Goal: Task Accomplishment & Management: Complete application form

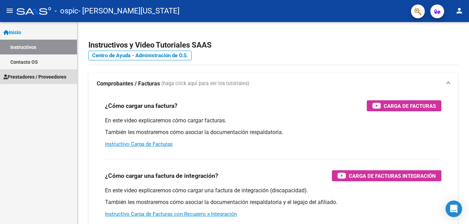
click at [41, 78] on span "Prestadores / Proveedores" at bounding box center [34, 77] width 63 height 8
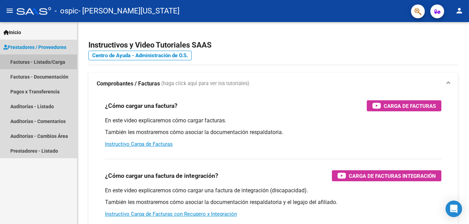
click at [43, 59] on link "Facturas - Listado/Carga" at bounding box center [38, 62] width 77 height 15
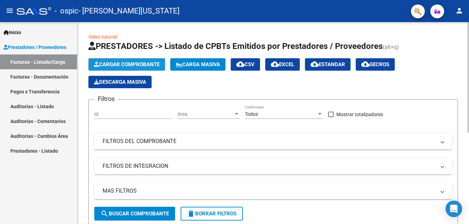
click at [126, 65] on span "Cargar Comprobante" at bounding box center [127, 64] width 66 height 6
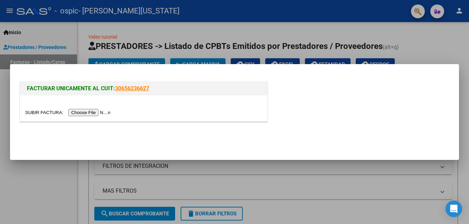
click at [89, 111] on input "file" at bounding box center [68, 112] width 87 height 7
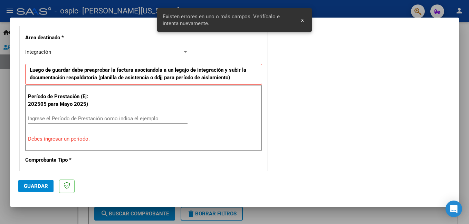
scroll to position [168, 0]
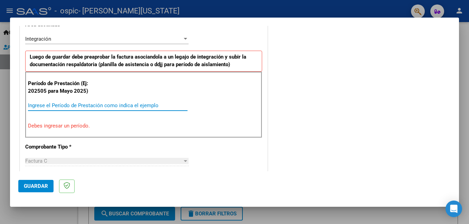
click at [94, 106] on input "Ingrese el Período de Prestación como indica el ejemplo" at bounding box center [107, 105] width 159 height 6
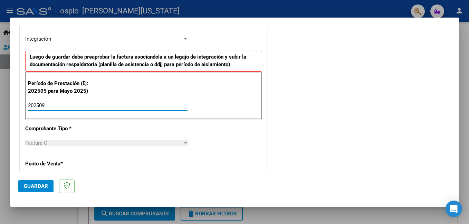
type input "202509"
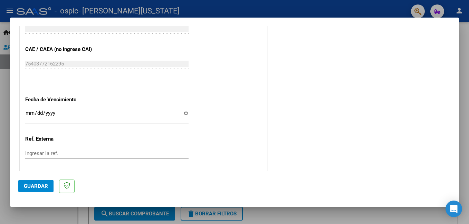
scroll to position [432, 0]
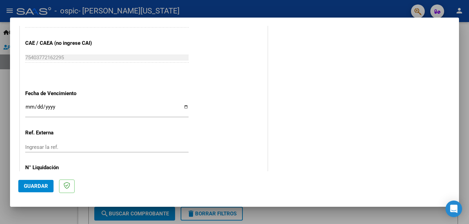
click at [72, 110] on input "Ingresar la fecha" at bounding box center [106, 109] width 163 height 11
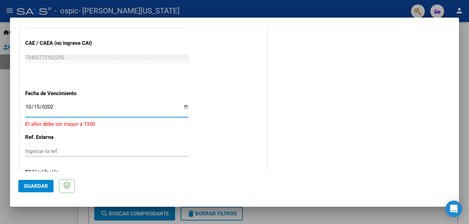
type input "[DATE]"
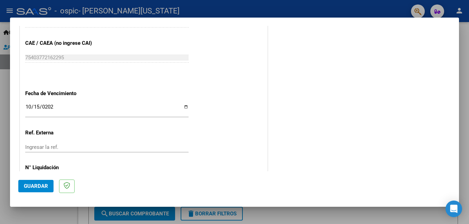
scroll to position [461, 0]
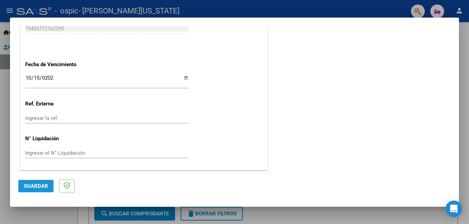
click at [45, 186] on span "Guardar" at bounding box center [36, 186] width 24 height 6
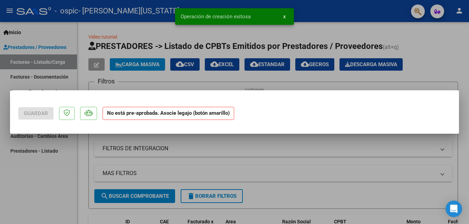
scroll to position [0, 0]
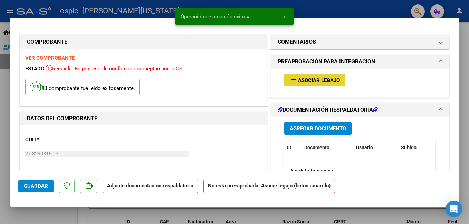
click at [304, 83] on span "Asociar Legajo" at bounding box center [319, 80] width 42 height 6
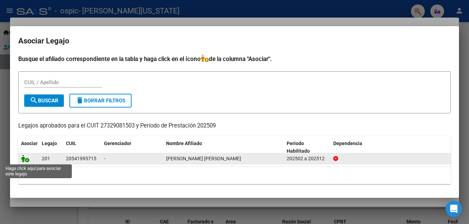
click at [27, 160] on icon at bounding box center [25, 159] width 8 height 8
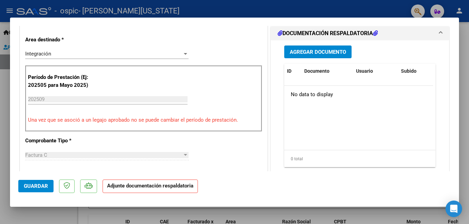
scroll to position [165, 0]
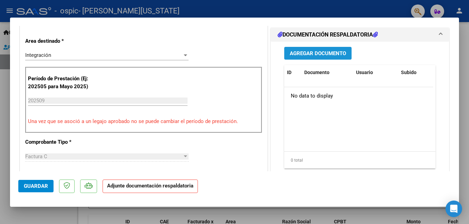
click at [312, 52] on span "Agregar Documento" at bounding box center [317, 53] width 56 height 6
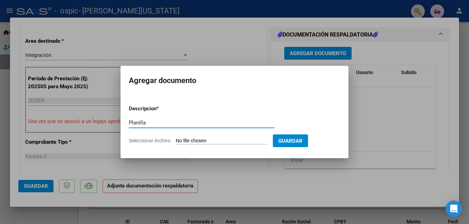
type input "Planilla"
click at [210, 140] on input "Seleccionar Archivo" at bounding box center [221, 141] width 91 height 7
type input "C:\fakepath\Planilla [PERSON_NAME] sept.pdf"
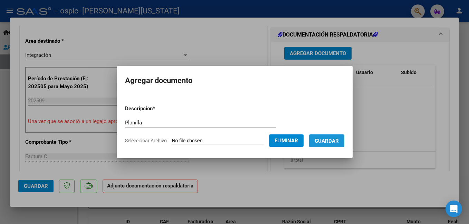
click at [337, 143] on span "Guardar" at bounding box center [326, 141] width 24 height 6
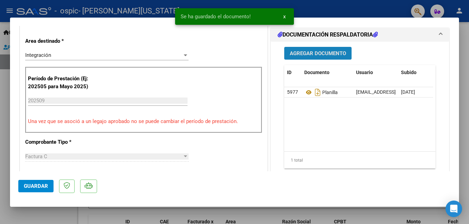
click at [315, 52] on span "Agregar Documento" at bounding box center [317, 53] width 56 height 6
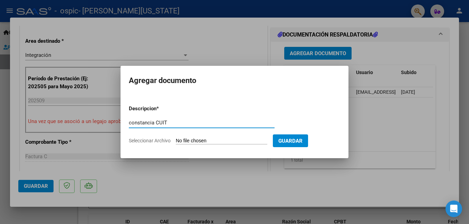
type input "constancia CUIT"
click at [194, 142] on input "Seleccionar Archivo" at bounding box center [221, 141] width 91 height 7
type input "C:\fakepath\Constancia AFIP oct.pdf"
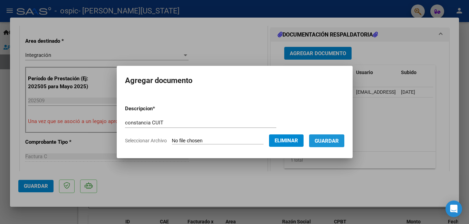
click at [333, 142] on span "Guardar" at bounding box center [326, 141] width 24 height 6
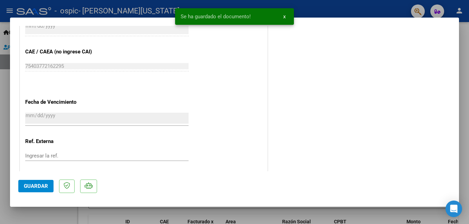
scroll to position [472, 0]
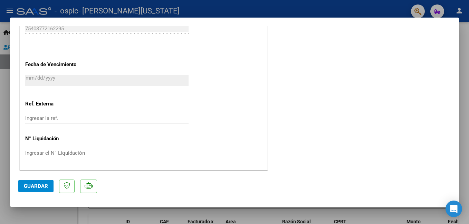
click at [32, 188] on span "Guardar" at bounding box center [36, 186] width 24 height 6
click at [452, 208] on icon "Open Intercom Messenger" at bounding box center [453, 209] width 8 height 9
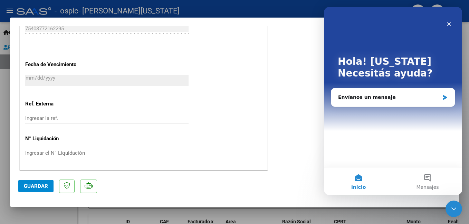
scroll to position [0, 0]
click at [451, 25] on div "Cerrar" at bounding box center [448, 24] width 12 height 12
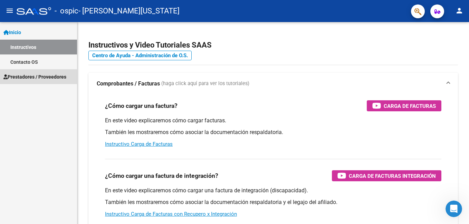
click at [35, 73] on span "Prestadores / Proveedores" at bounding box center [34, 77] width 63 height 8
click at [37, 75] on span "Prestadores / Proveedores" at bounding box center [34, 77] width 63 height 8
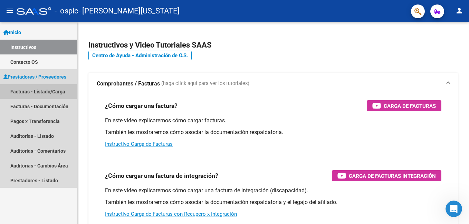
click at [32, 90] on link "Facturas - Listado/Carga" at bounding box center [38, 91] width 77 height 15
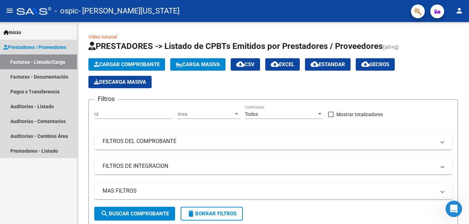
click at [35, 45] on span "Prestadores / Proveedores" at bounding box center [34, 47] width 63 height 8
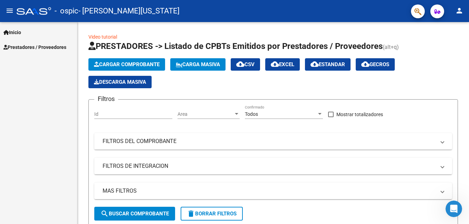
click at [35, 45] on span "Prestadores / Proveedores" at bounding box center [34, 47] width 63 height 8
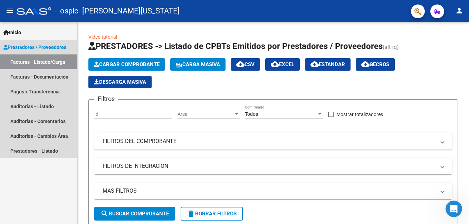
click at [38, 61] on link "Facturas - Listado/Carga" at bounding box center [38, 62] width 77 height 15
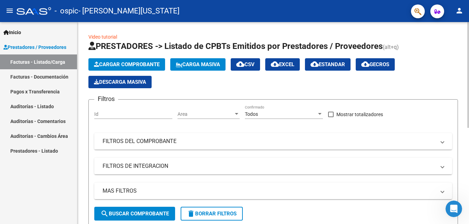
click at [201, 213] on span "delete Borrar Filtros" at bounding box center [212, 214] width 50 height 6
click at [439, 146] on mat-expansion-panel-header "FILTROS DEL COMPROBANTE" at bounding box center [272, 141] width 357 height 17
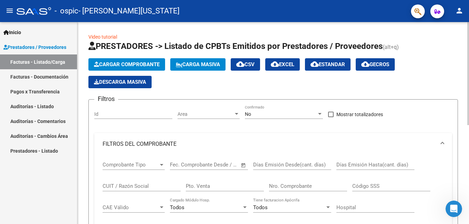
click at [439, 146] on span "FILTROS DEL COMPROBANTE" at bounding box center [271, 144] width 338 height 8
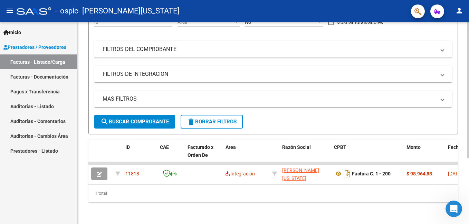
scroll to position [98, 0]
click at [468, 185] on html "menu - ospic - [PERSON_NAME][US_STATE] person Inicio Instructivos Contacto OS P…" at bounding box center [234, 112] width 469 height 224
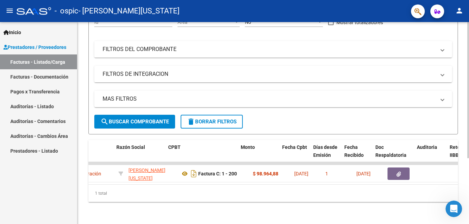
scroll to position [0, 166]
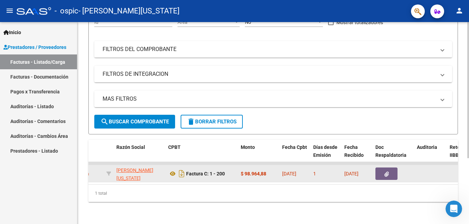
click at [389, 168] on button "button" at bounding box center [386, 174] width 22 height 12
